Goal: Information Seeking & Learning: Learn about a topic

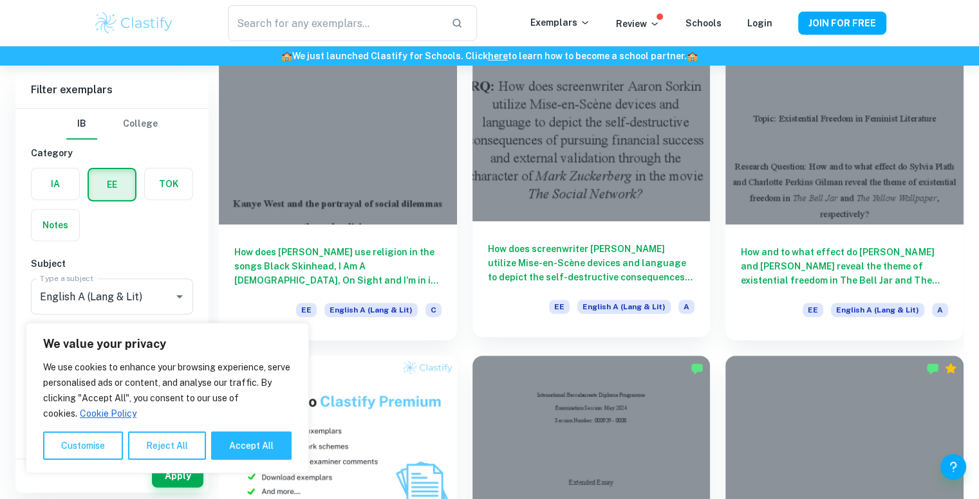
scroll to position [411, 0]
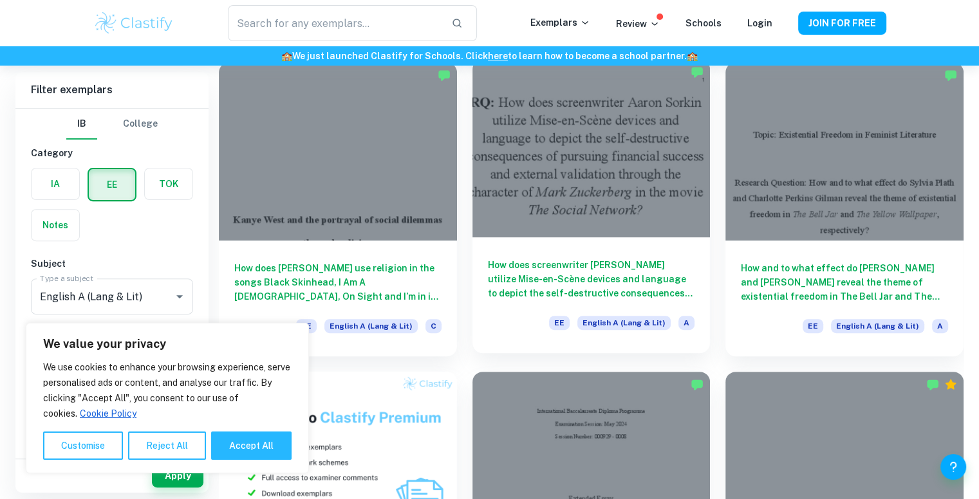
click at [568, 191] on div at bounding box center [591, 148] width 238 height 178
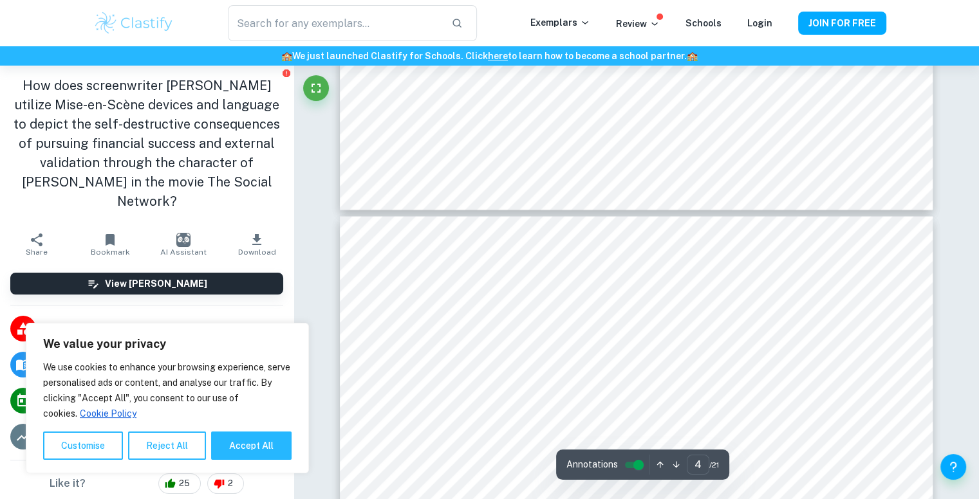
scroll to position [2373, 0]
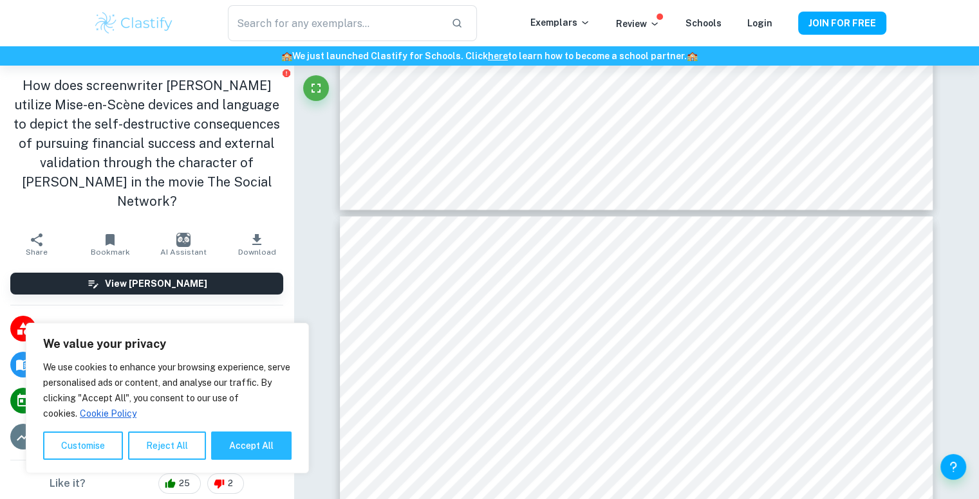
type input "3"
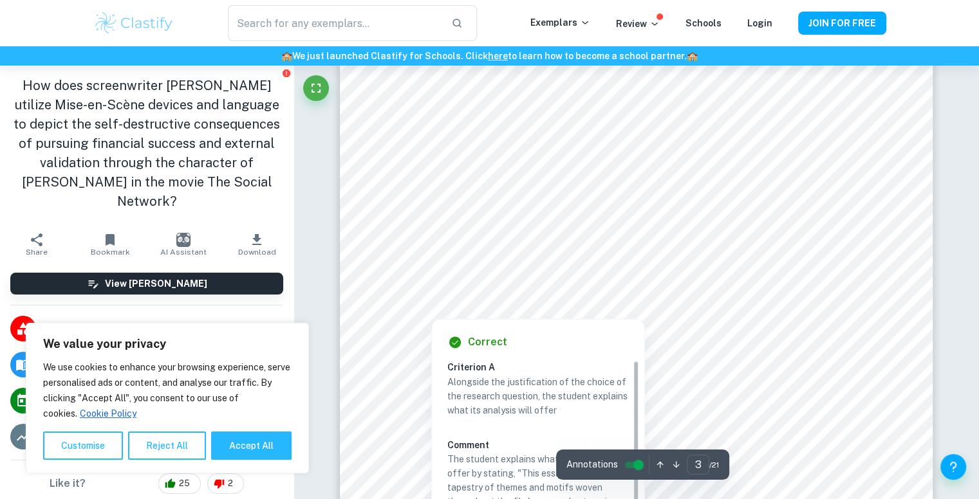
scroll to position [2064, 0]
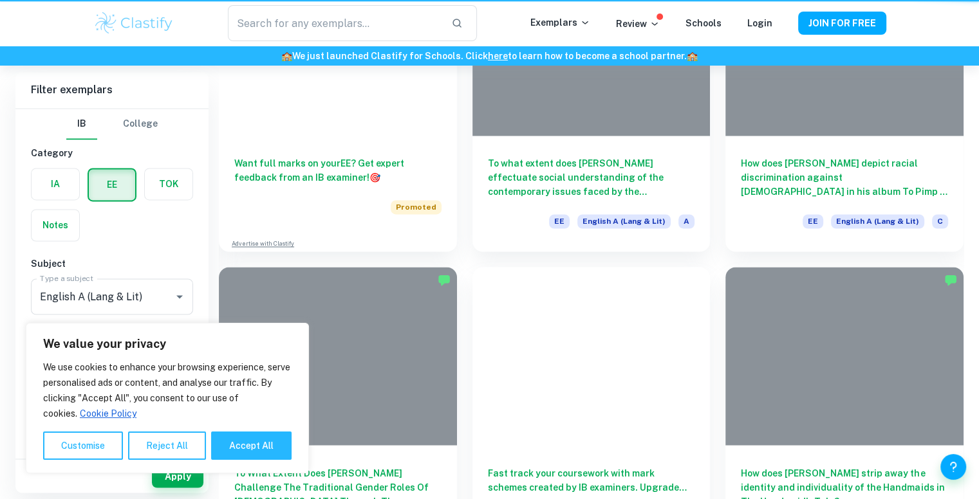
scroll to position [411, 0]
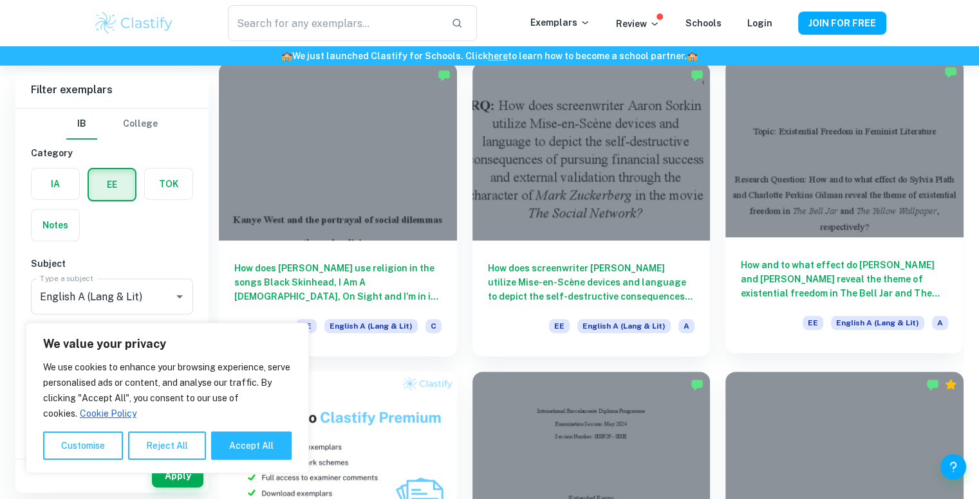
click at [893, 191] on div at bounding box center [844, 148] width 238 height 178
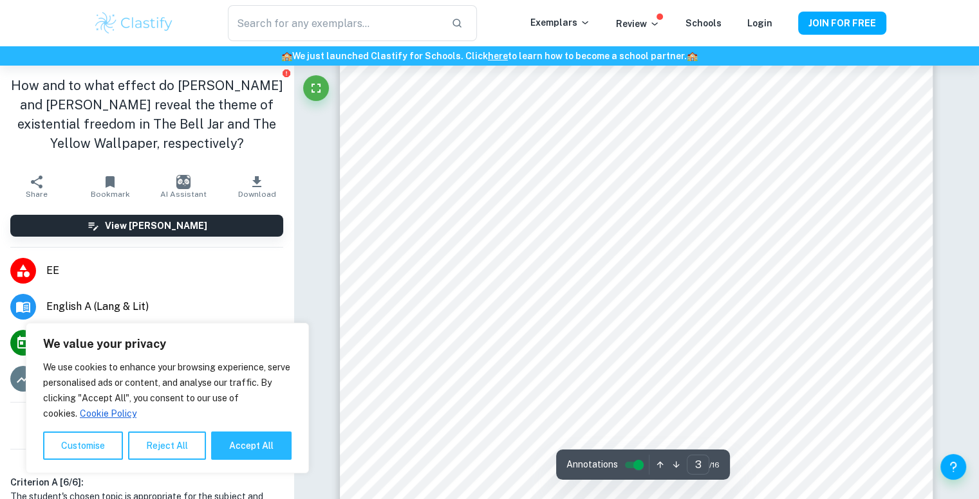
scroll to position [2042, 0]
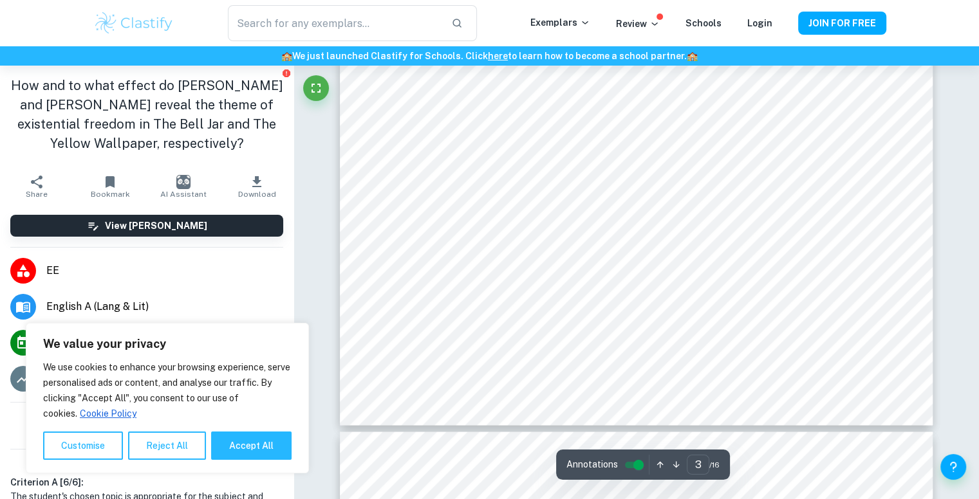
type input "4"
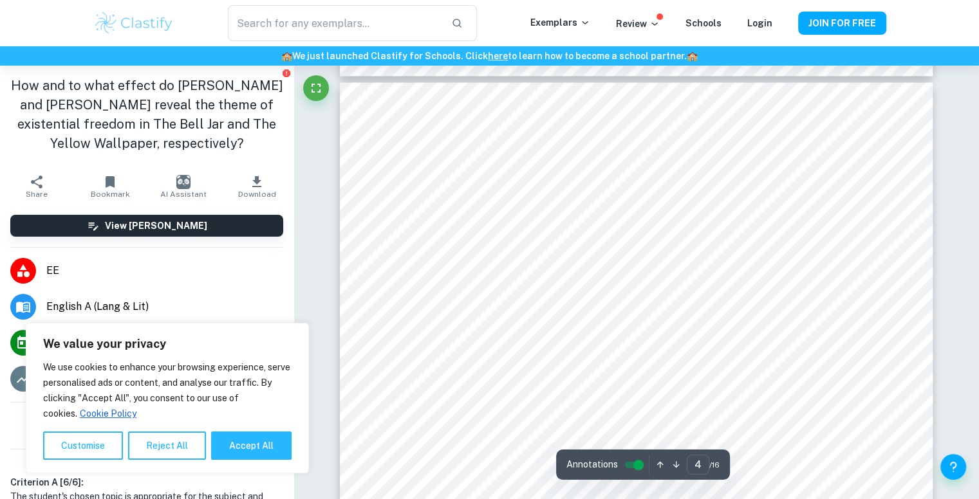
scroll to position [2522, 0]
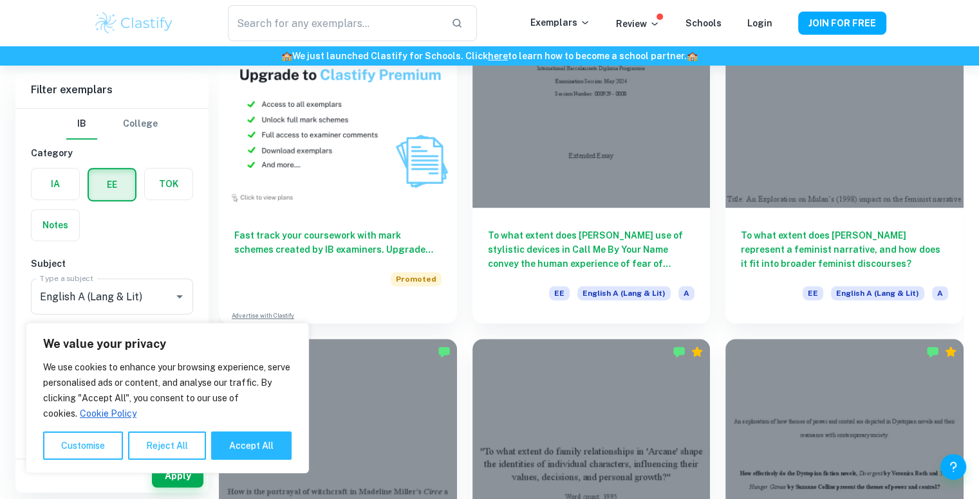
scroll to position [694, 0]
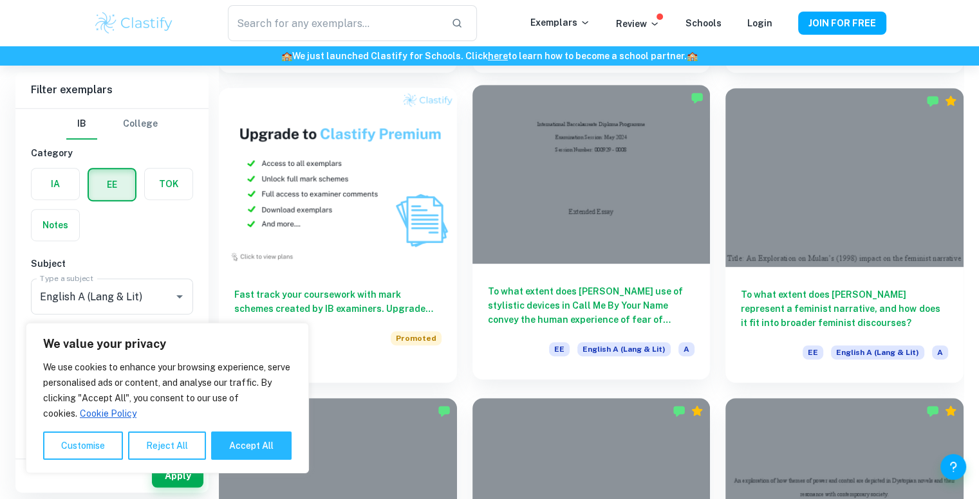
click at [645, 191] on div at bounding box center [591, 174] width 238 height 178
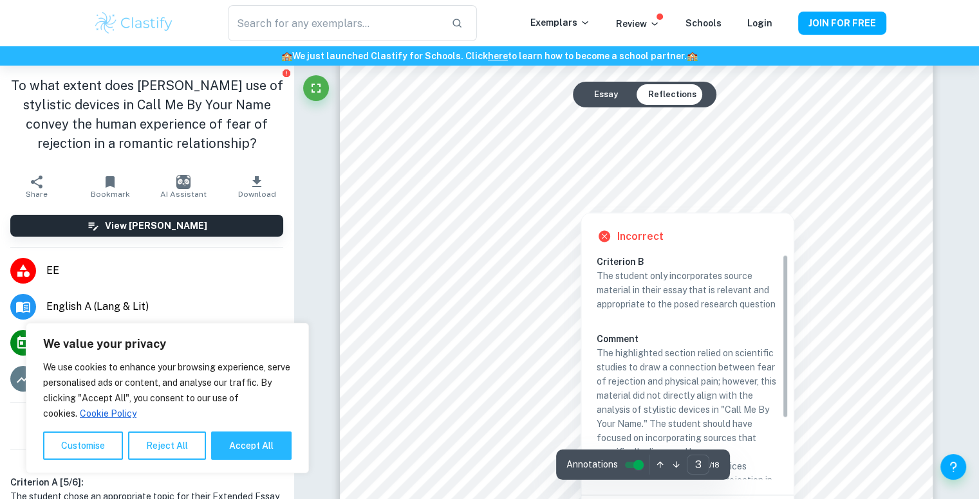
scroll to position [2276, 0]
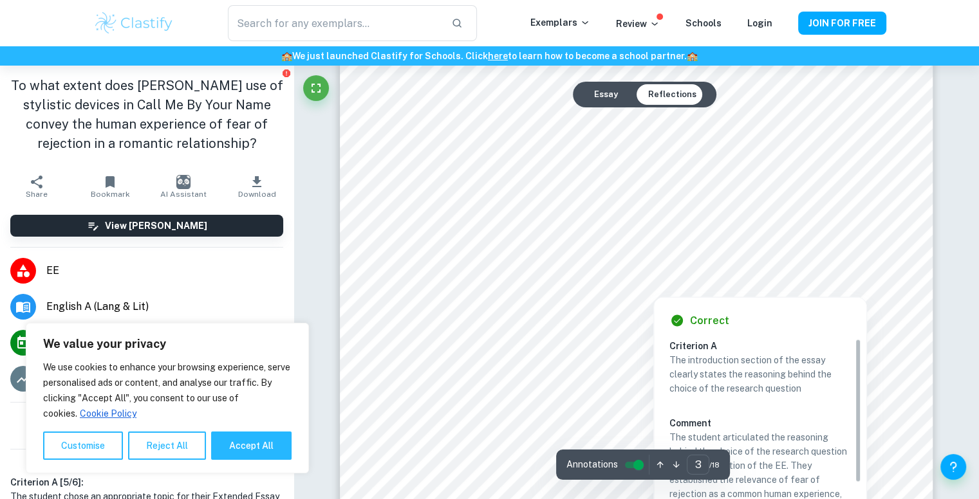
type input "4"
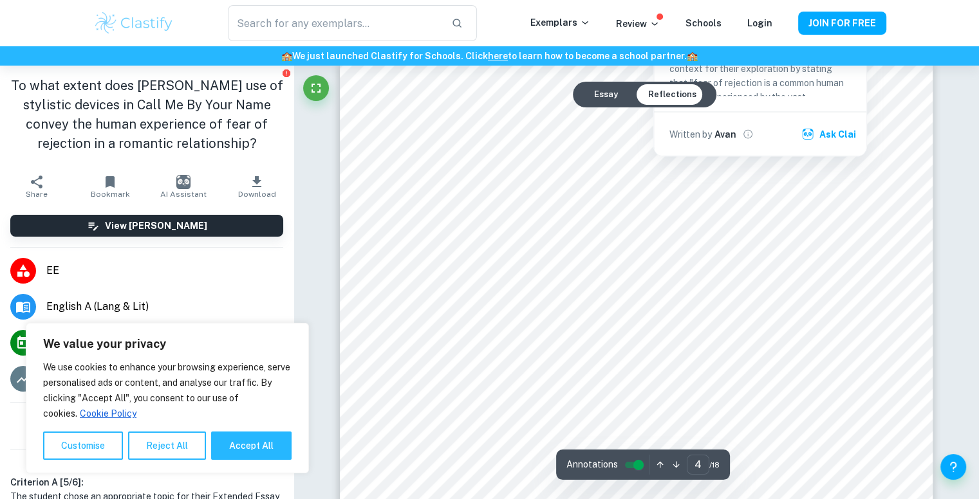
scroll to position [2736, 0]
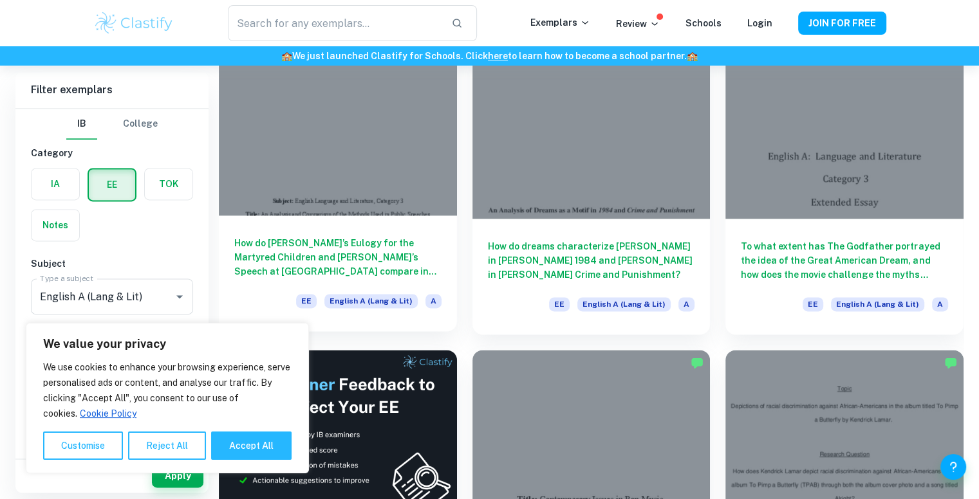
scroll to position [1672, 0]
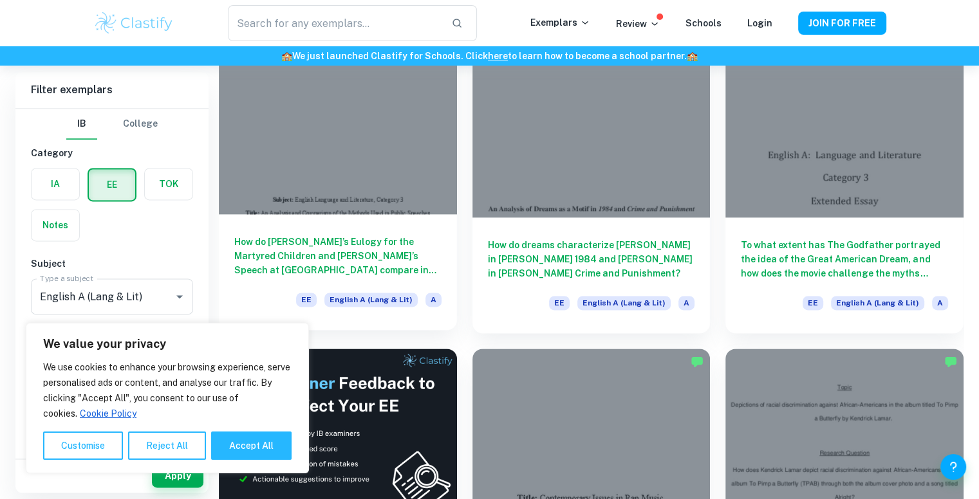
click at [380, 104] on div at bounding box center [338, 125] width 238 height 178
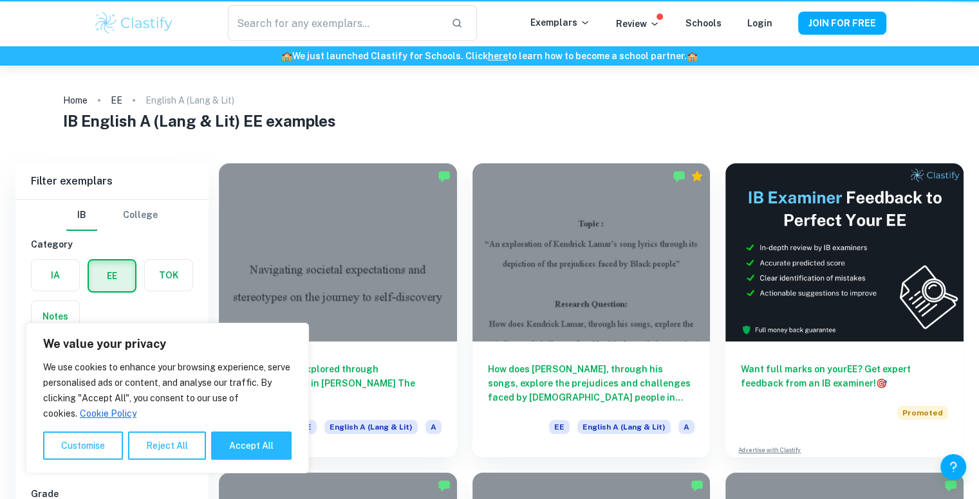
scroll to position [1672, 0]
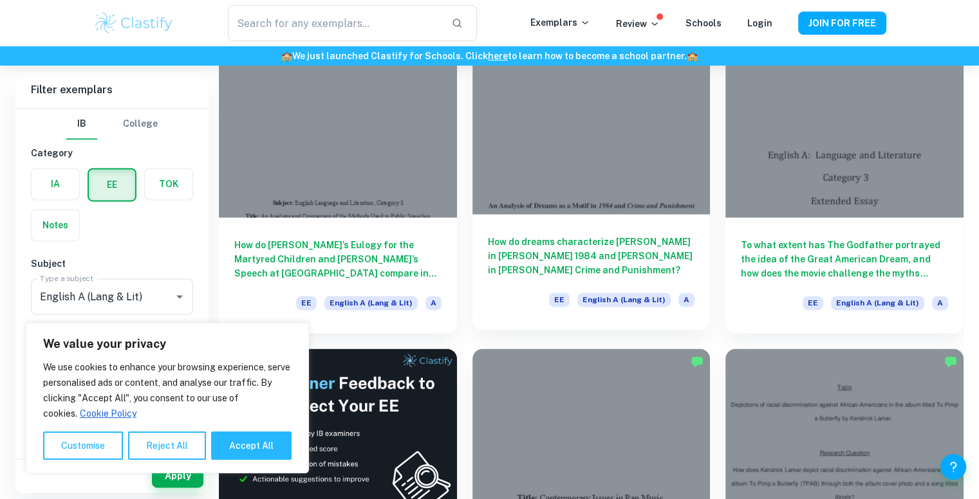
click at [502, 202] on div at bounding box center [591, 125] width 238 height 178
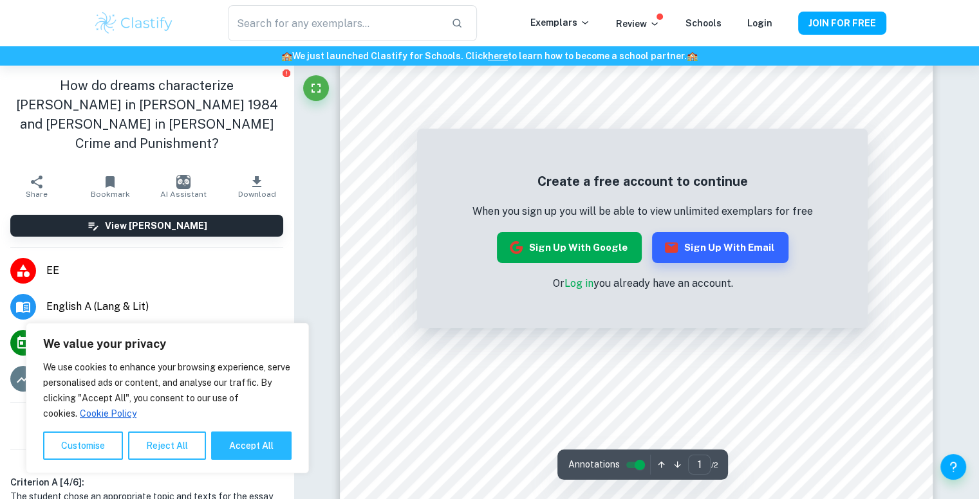
scroll to position [44, 0]
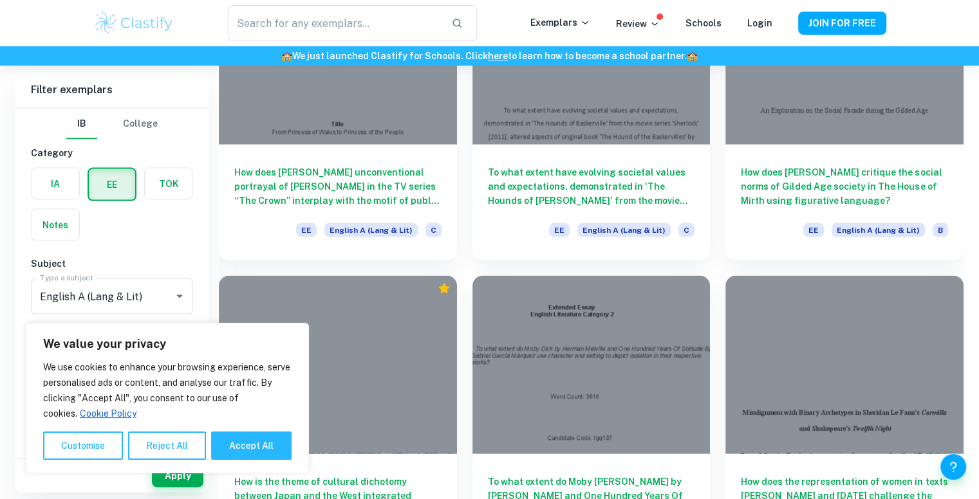
scroll to position [2843, 0]
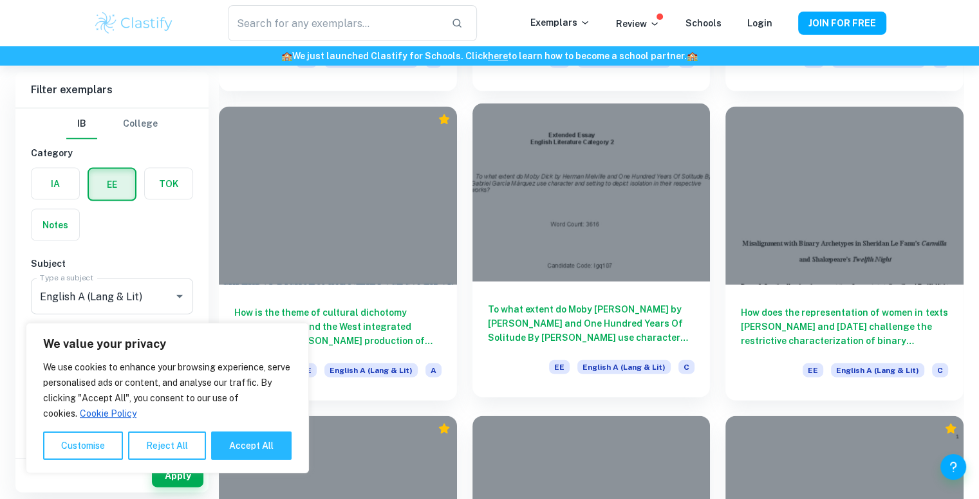
click at [620, 323] on h6 "To what extent do Moby [PERSON_NAME] by [PERSON_NAME] and One Hundred Years Of …" at bounding box center [591, 323] width 207 height 42
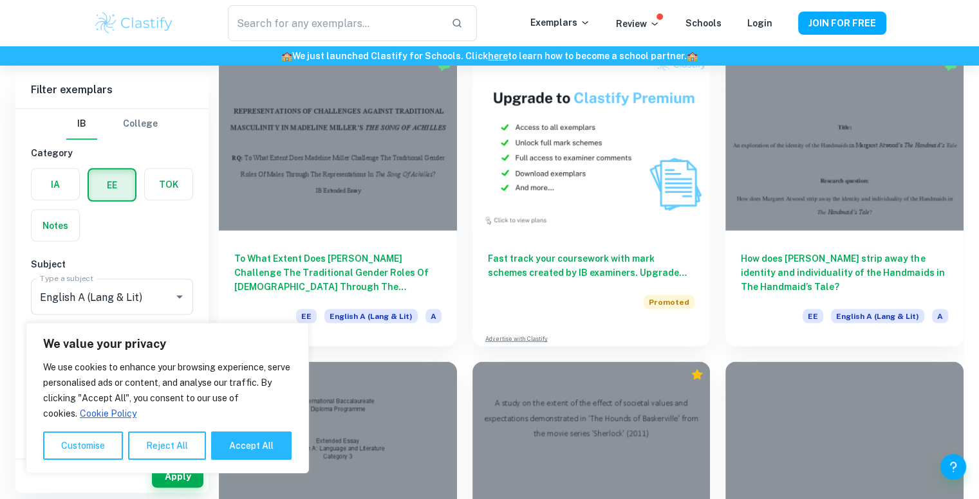
scroll to position [2181, 0]
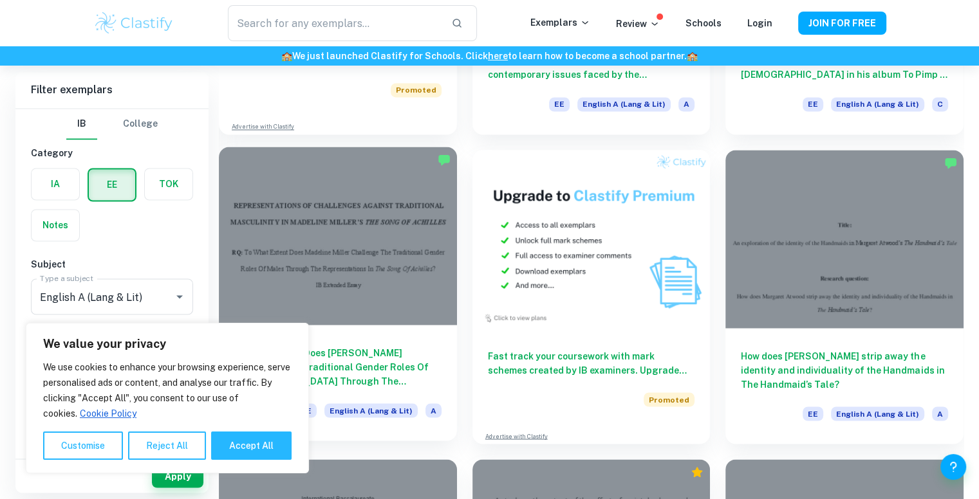
click at [412, 263] on div at bounding box center [338, 236] width 238 height 178
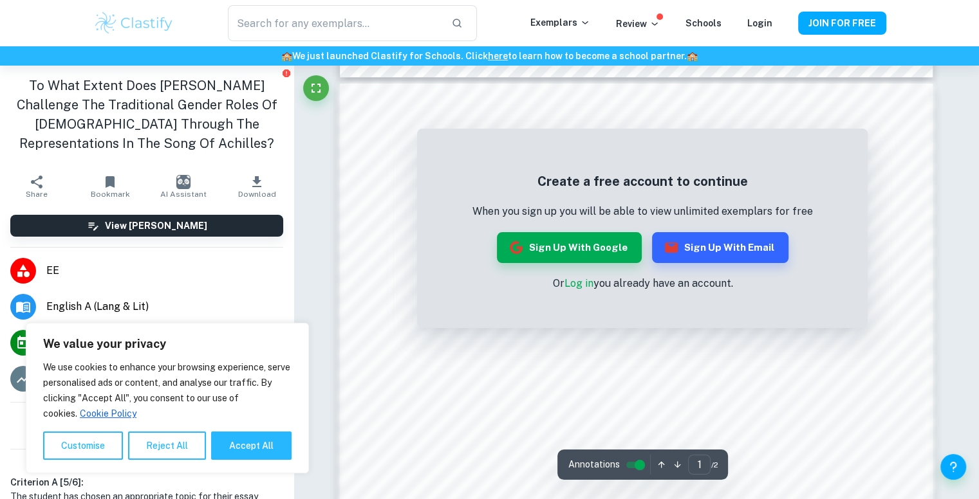
scroll to position [736, 0]
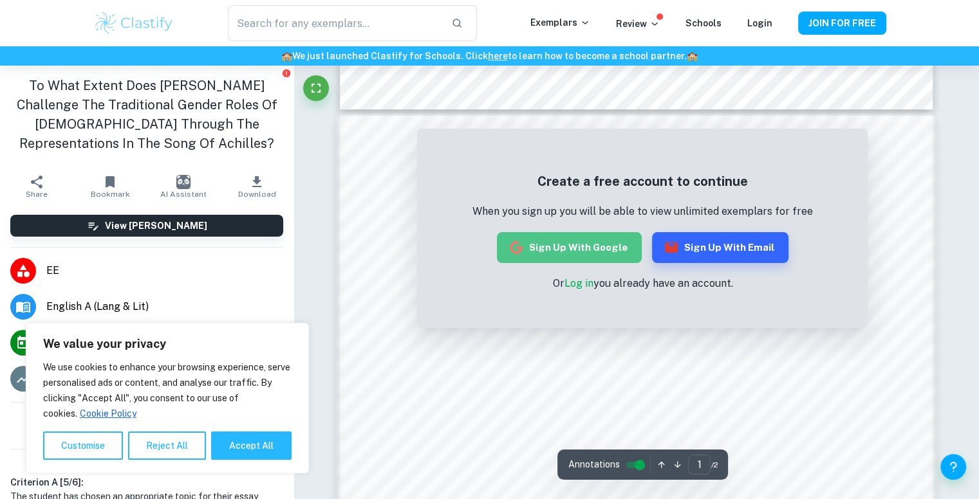
click at [595, 245] on button "Sign up with Google" at bounding box center [569, 247] width 145 height 31
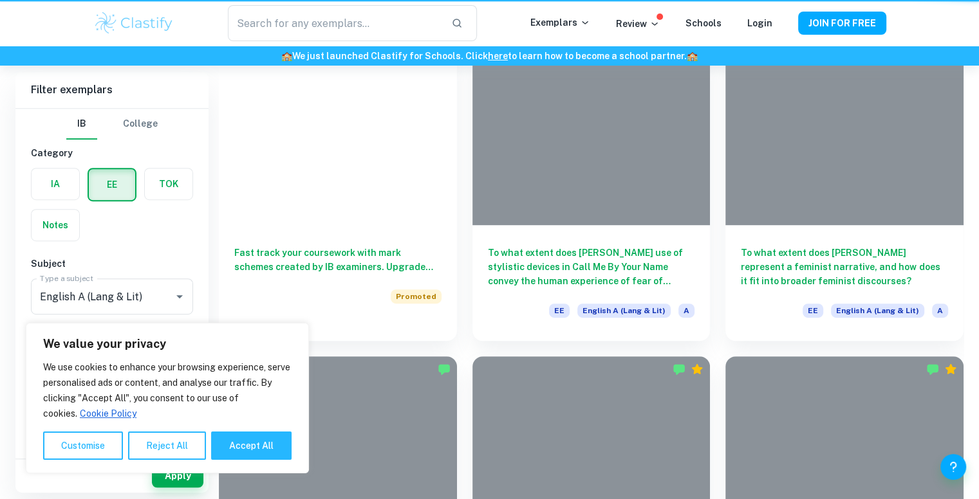
scroll to position [2181, 0]
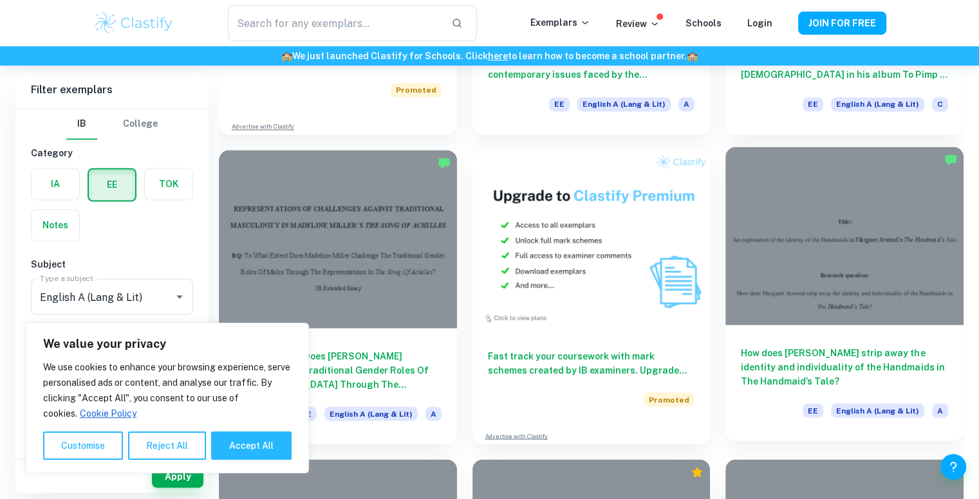
click at [855, 258] on div at bounding box center [844, 236] width 238 height 178
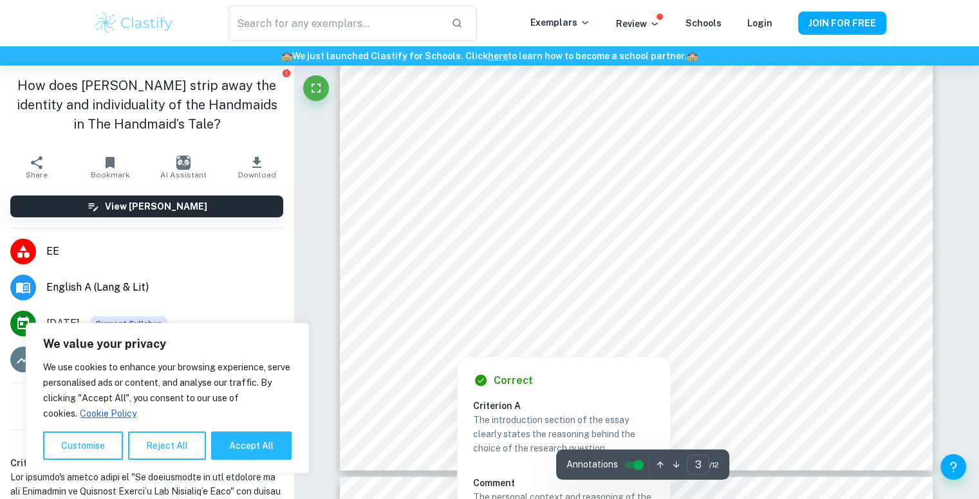
scroll to position [2326, 0]
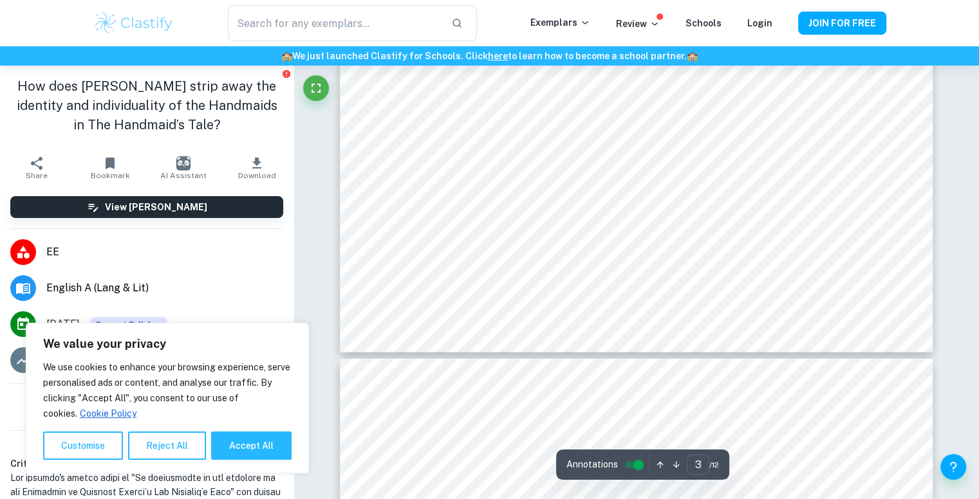
type input "4"
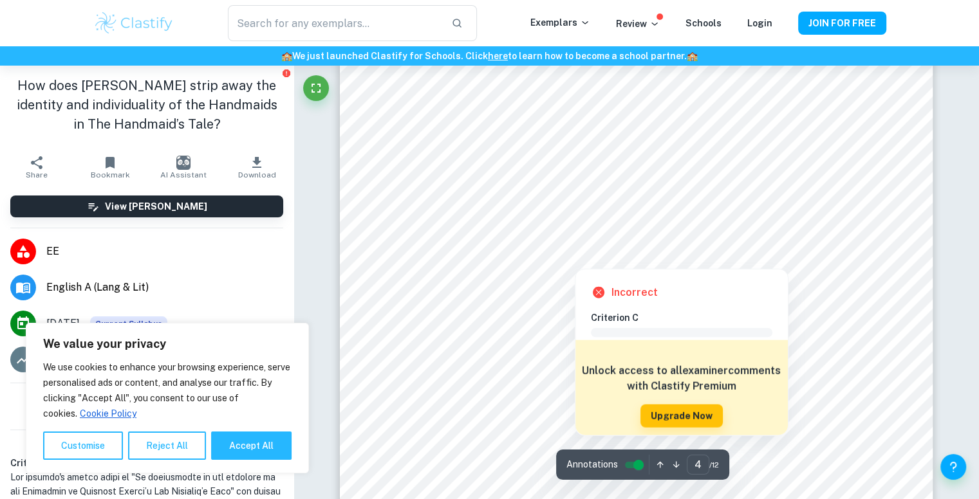
scroll to position [2937, 0]
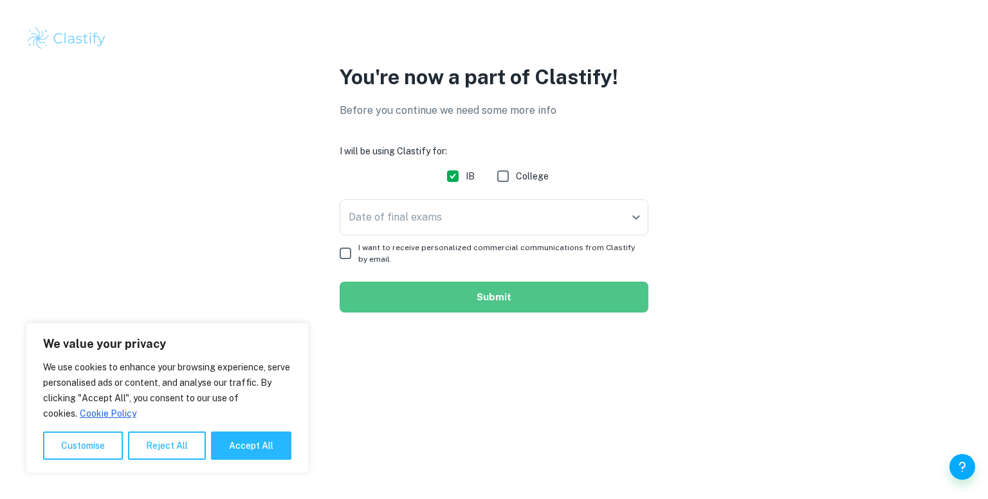
click at [420, 286] on button "Submit" at bounding box center [494, 297] width 309 height 31
click at [420, 286] on form "I will be using Clastify for: IB College Date of final exams ​ Date of final ex…" at bounding box center [494, 228] width 309 height 169
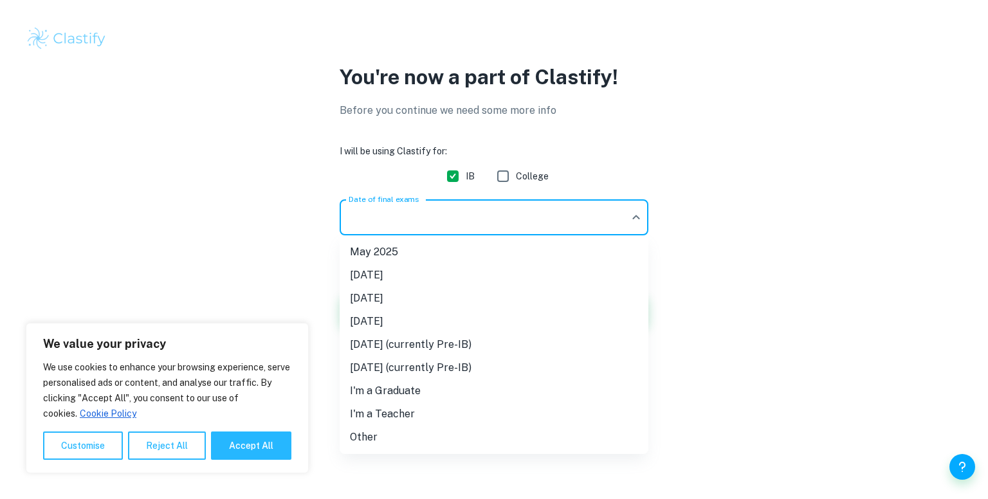
click at [429, 211] on body "We value your privacy We use cookies to enhance your browsing experience, serve…" at bounding box center [494, 249] width 988 height 499
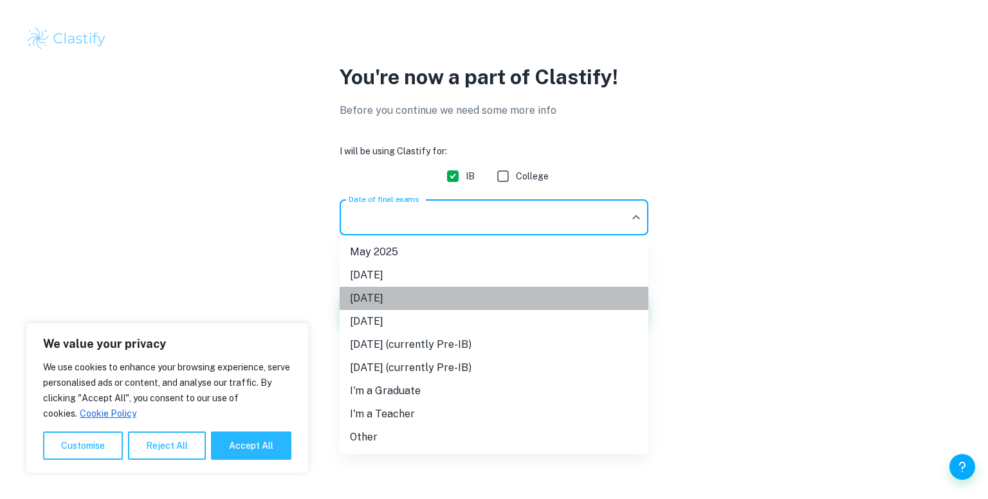
click at [436, 290] on li "[DATE]" at bounding box center [494, 298] width 309 height 23
type input "M26"
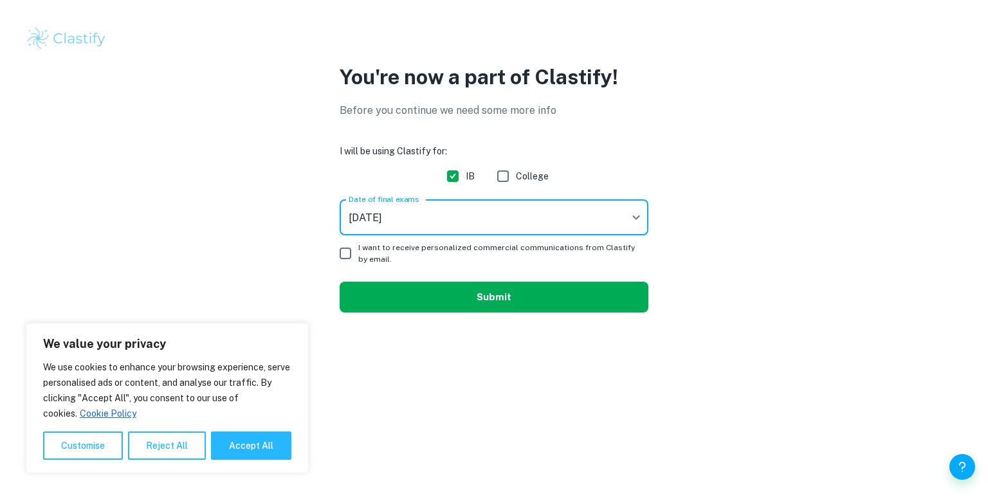
click at [479, 302] on button "Submit" at bounding box center [494, 297] width 309 height 31
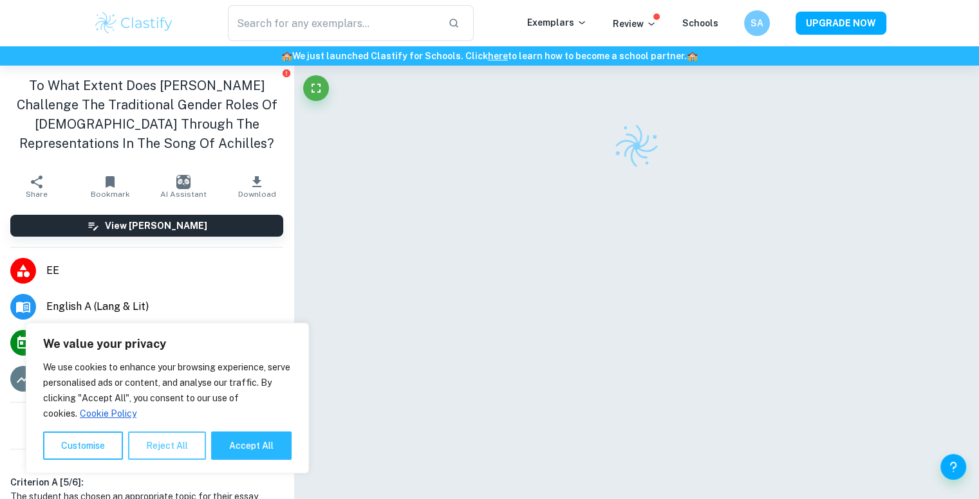
click at [192, 437] on button "Reject All" at bounding box center [167, 446] width 78 height 28
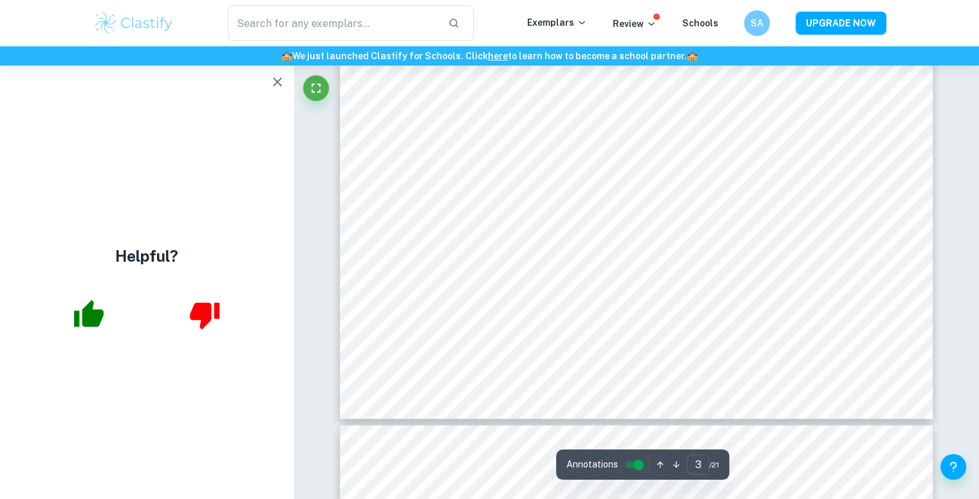
scroll to position [2165, 0]
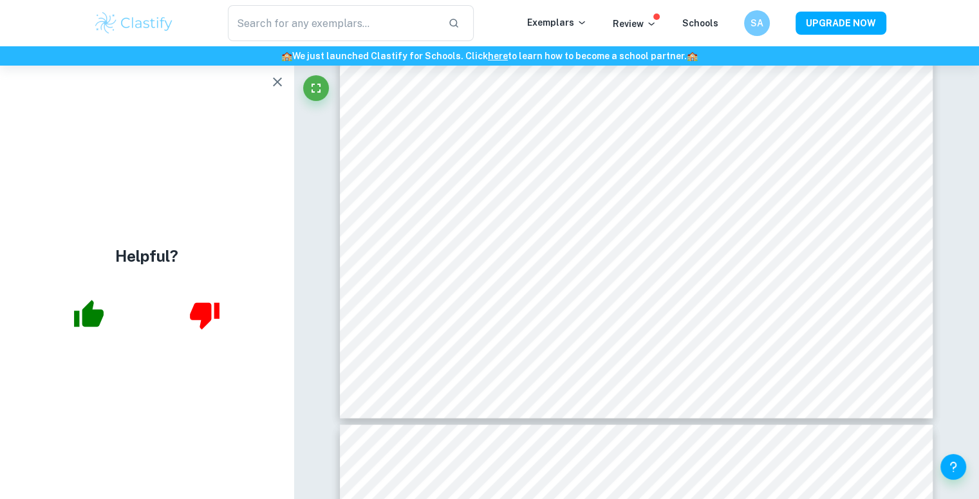
type input "4"
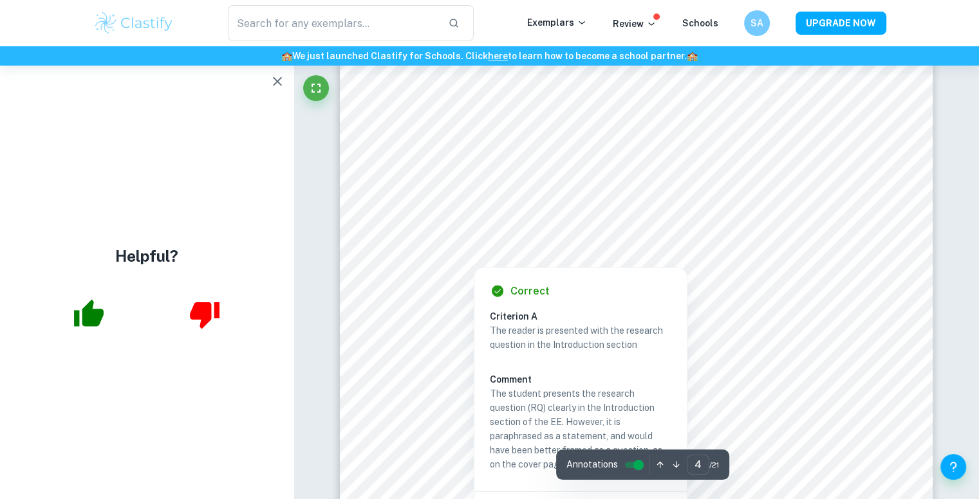
scroll to position [2786, 0]
click at [845, 194] on div at bounding box center [807, 209] width 114 height 30
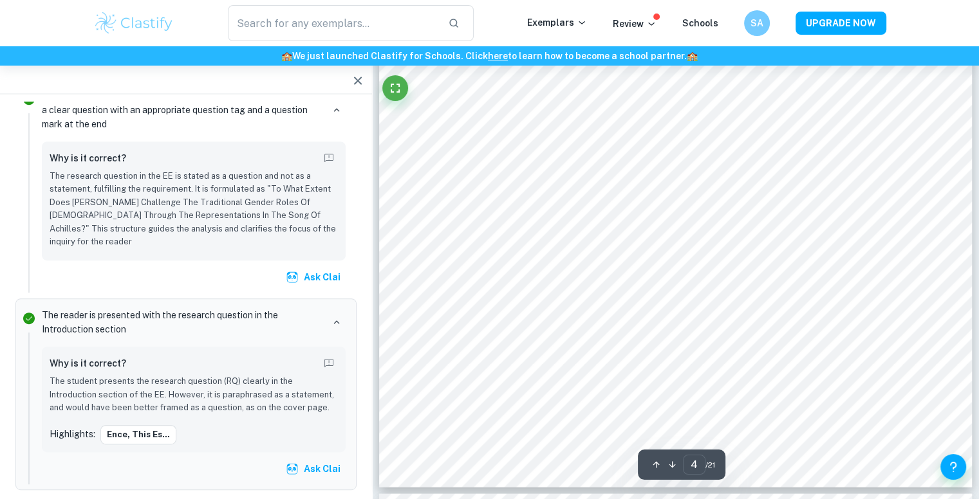
scroll to position [2681, 0]
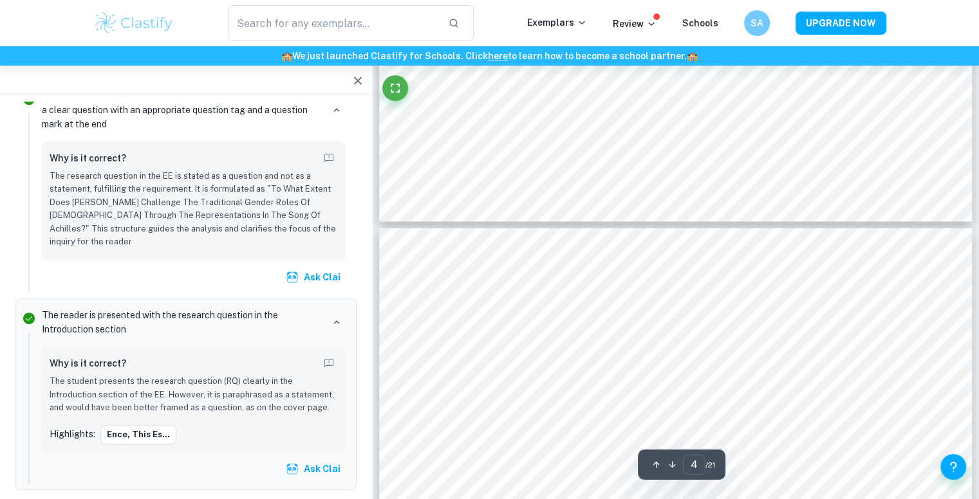
type input "5"
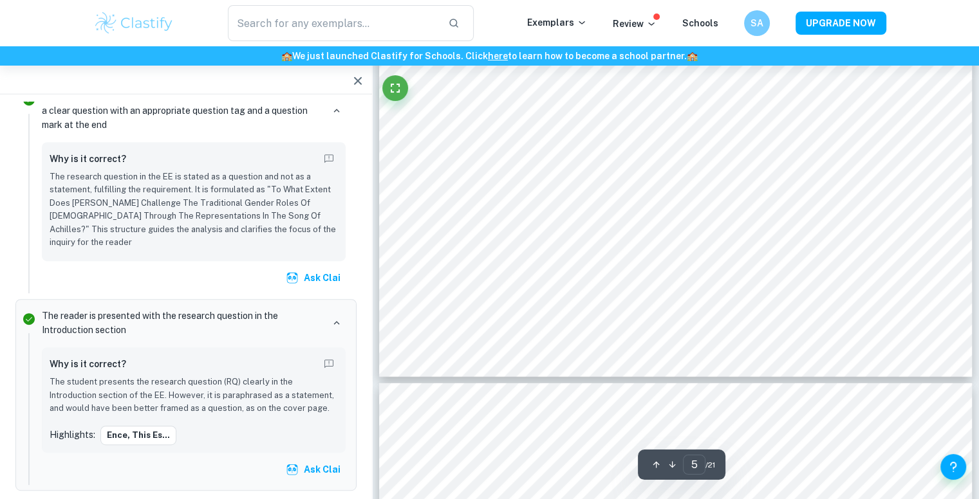
scroll to position [3619, 0]
